Goal: Transaction & Acquisition: Purchase product/service

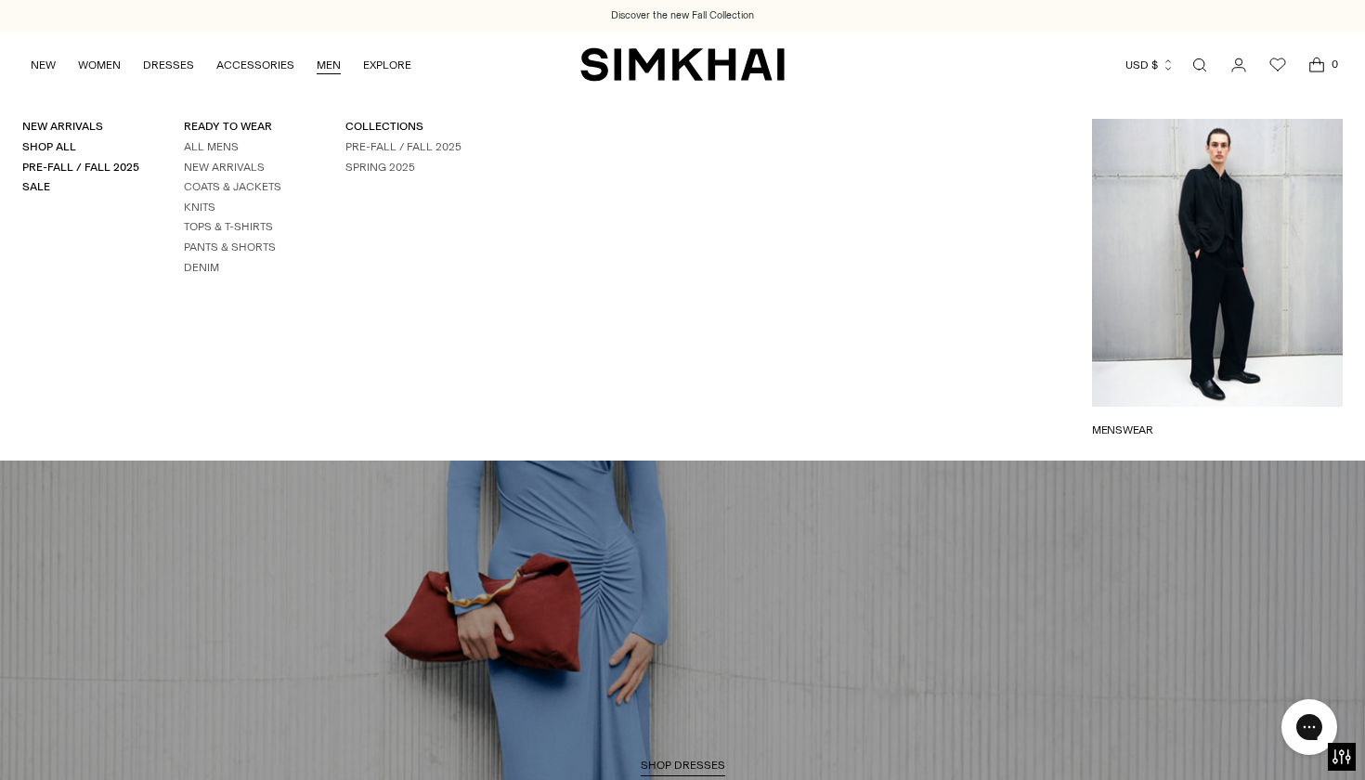
click at [317, 61] on link "MEN" at bounding box center [329, 65] width 24 height 41
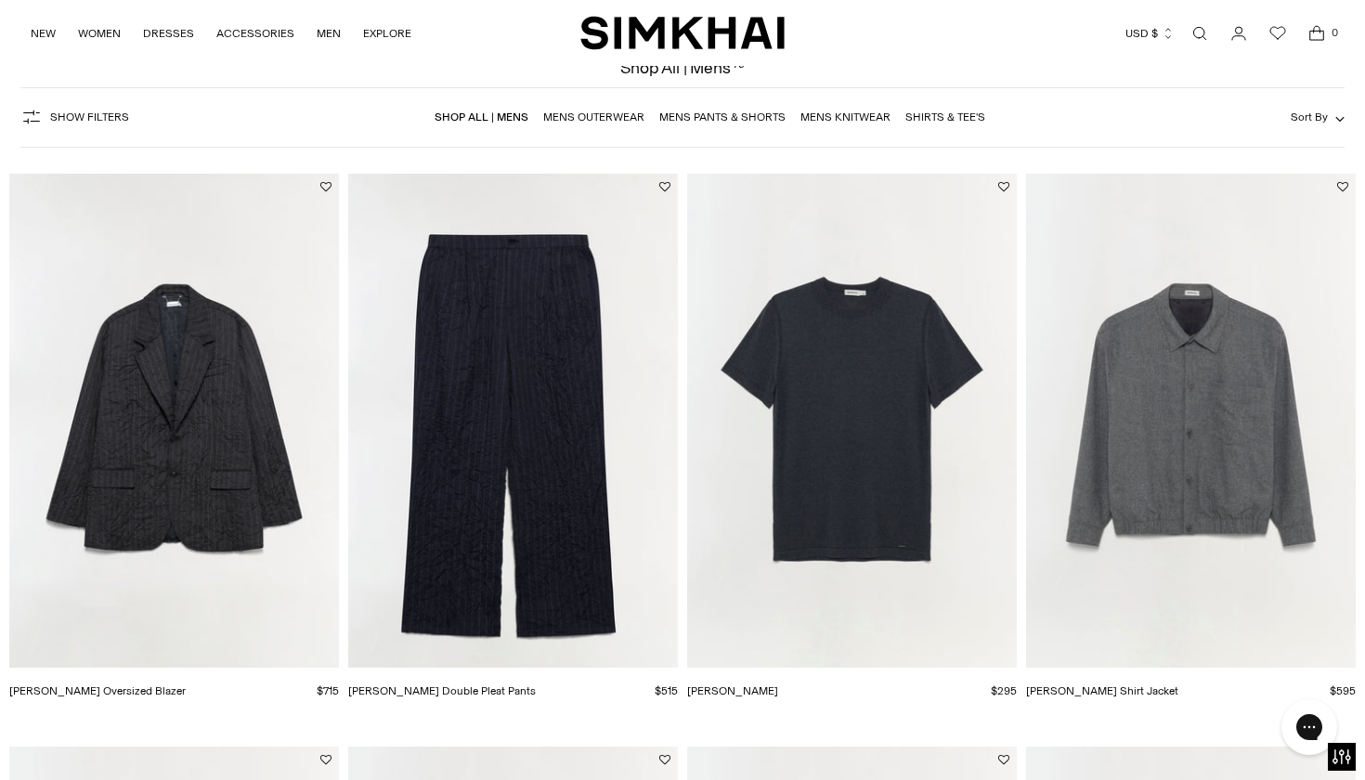
scroll to position [109, 0]
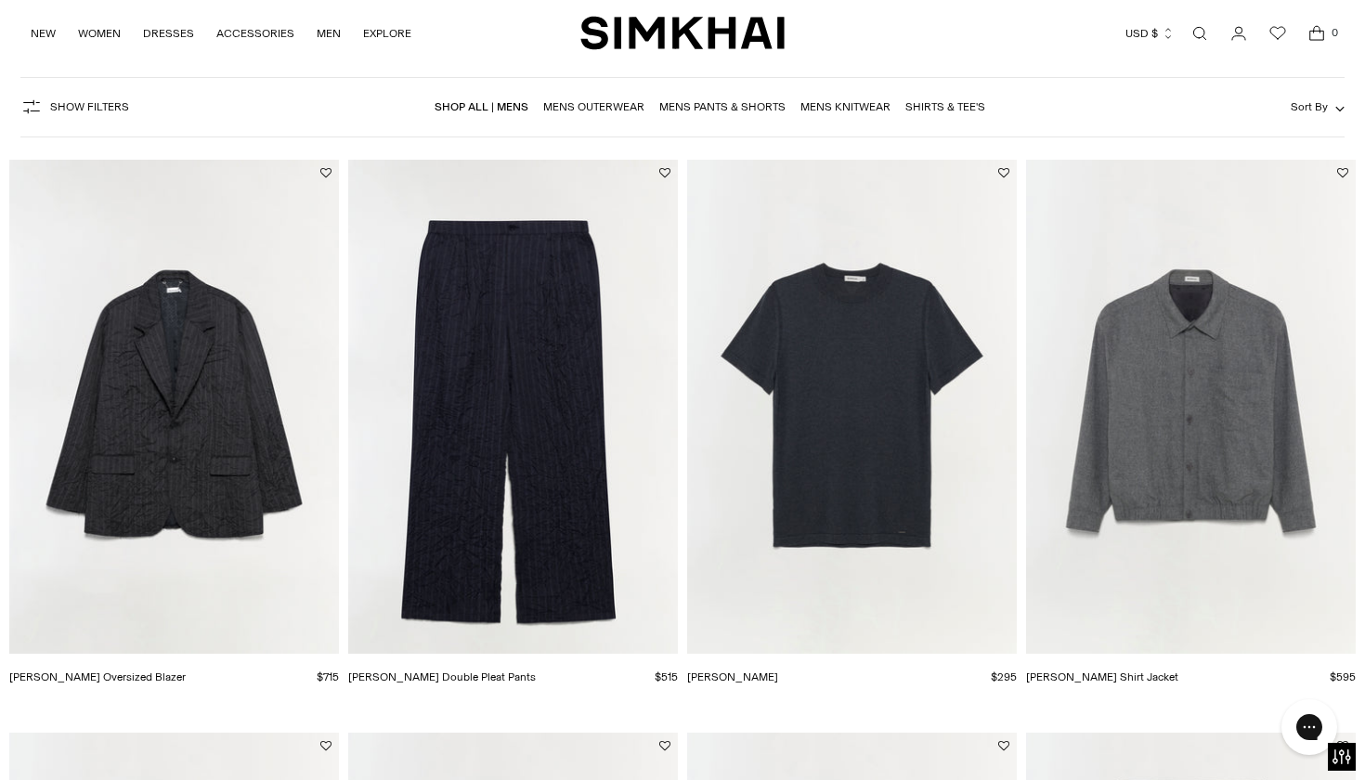
click at [0, 0] on img "Hank Double Pleat Pants" at bounding box center [0, 0] width 0 height 0
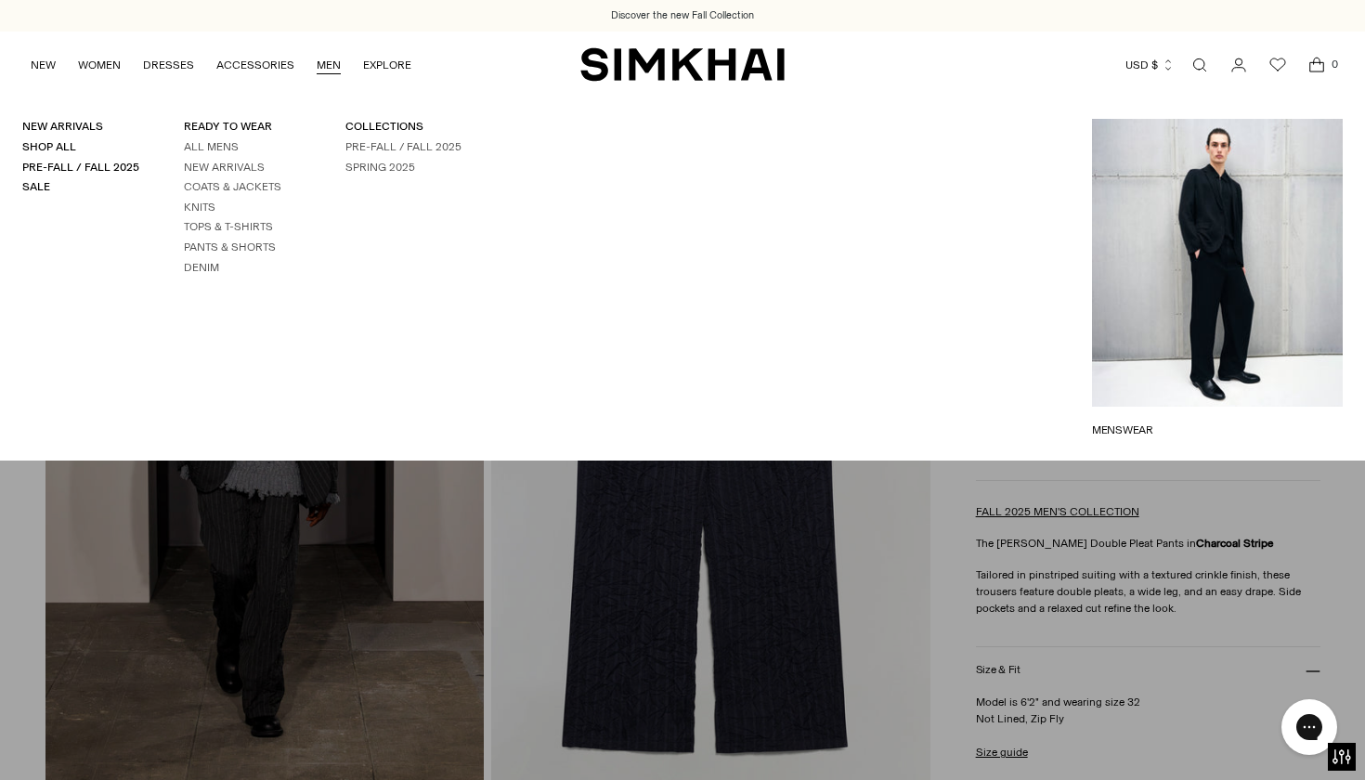
click at [331, 63] on link "MEN" at bounding box center [329, 65] width 24 height 41
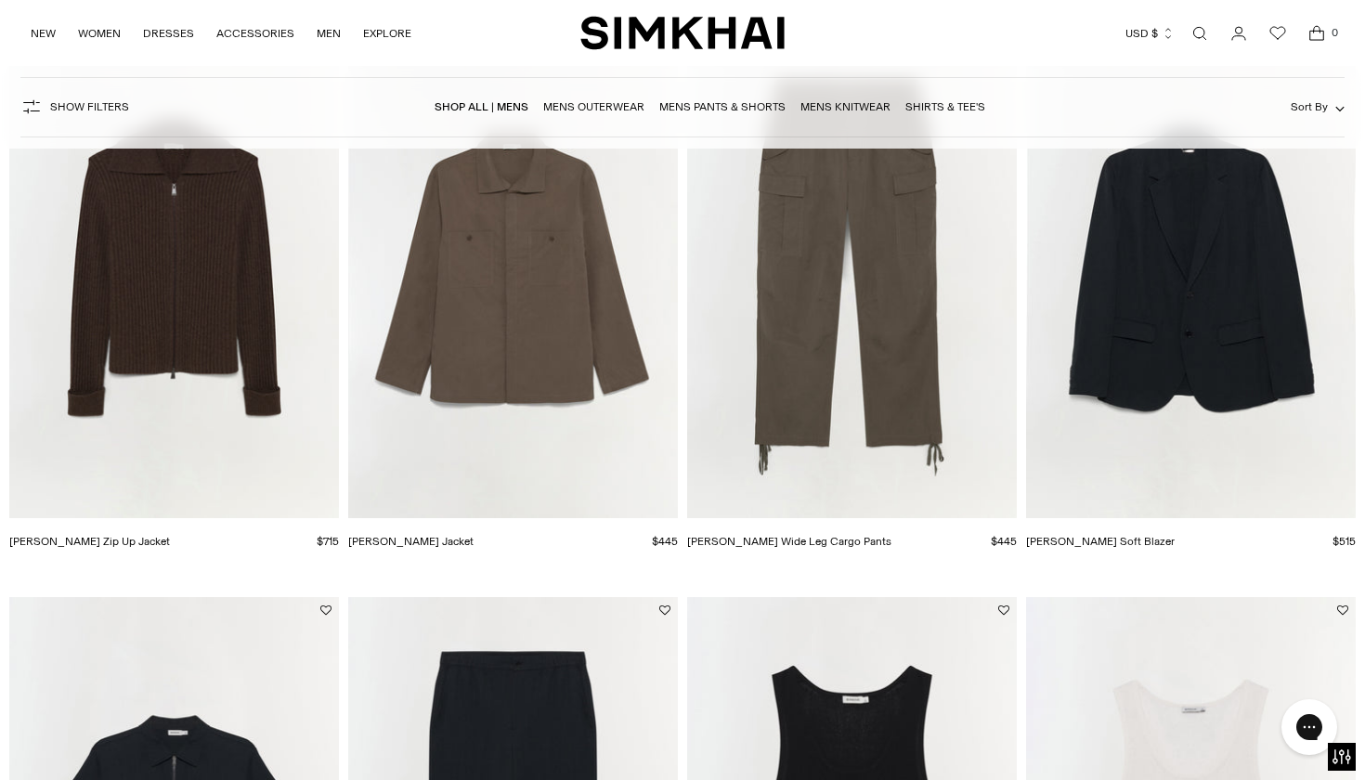
scroll to position [1390, 0]
